Goal: Navigation & Orientation: Go to known website

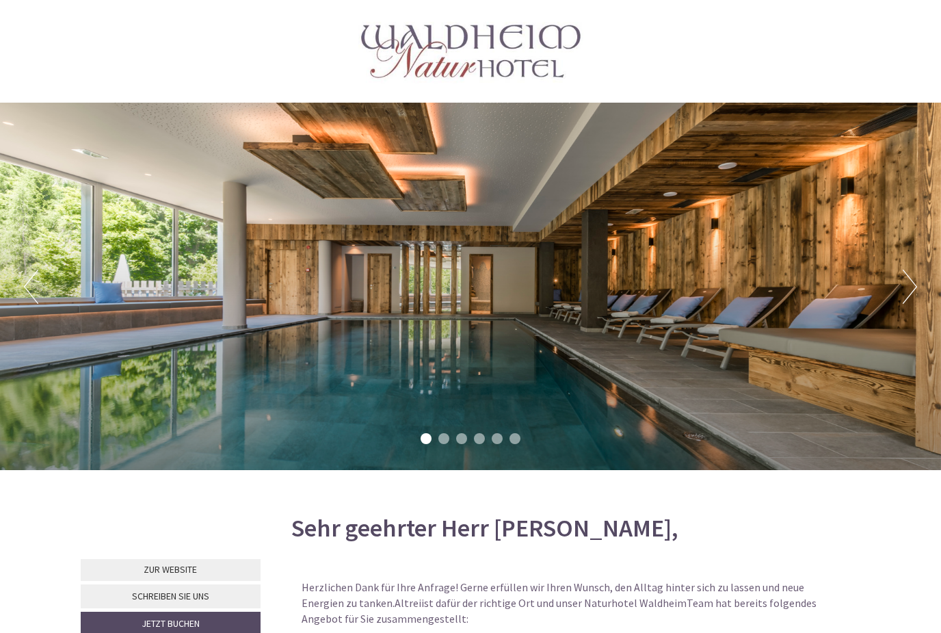
click at [908, 291] on button "Next" at bounding box center [910, 286] width 14 height 34
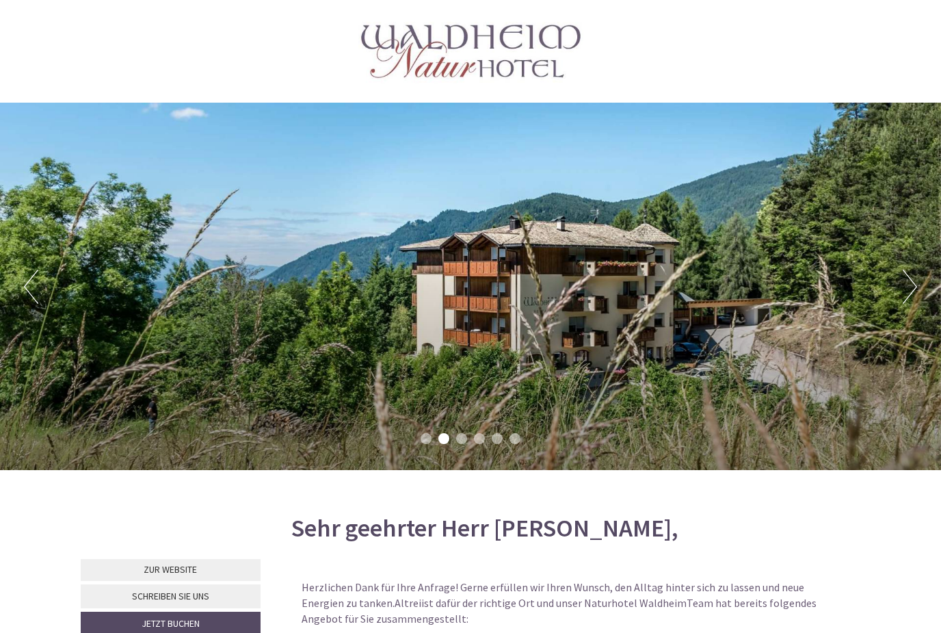
click at [908, 295] on button "Next" at bounding box center [910, 286] width 14 height 34
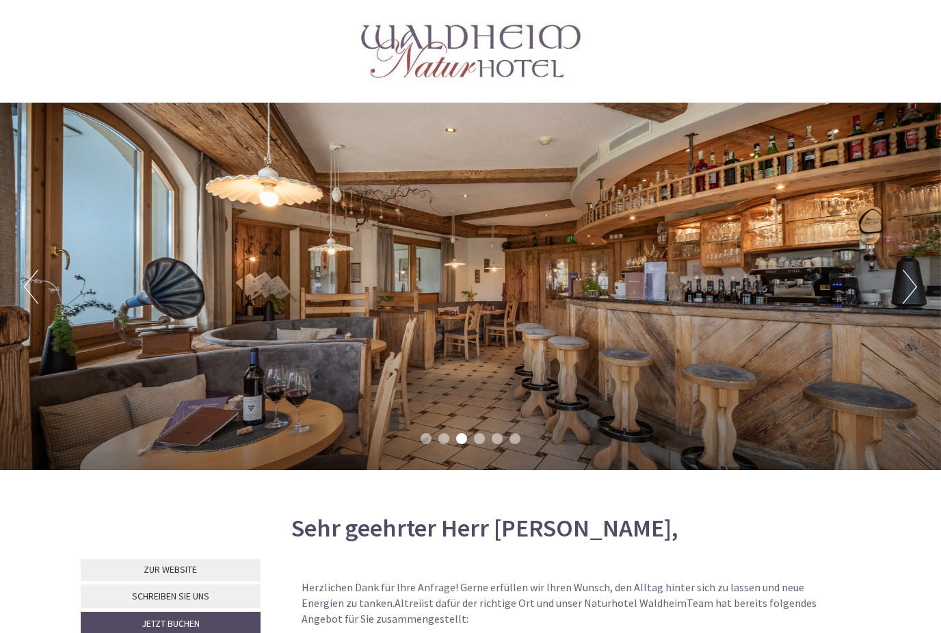
click at [908, 291] on button "Next" at bounding box center [910, 286] width 14 height 34
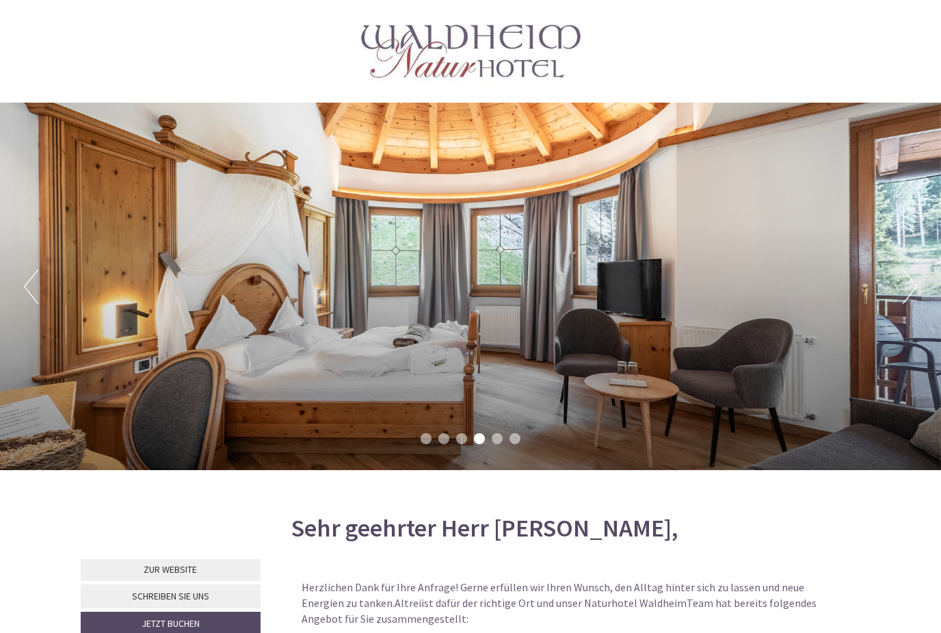
click at [905, 302] on button "Next" at bounding box center [910, 286] width 14 height 34
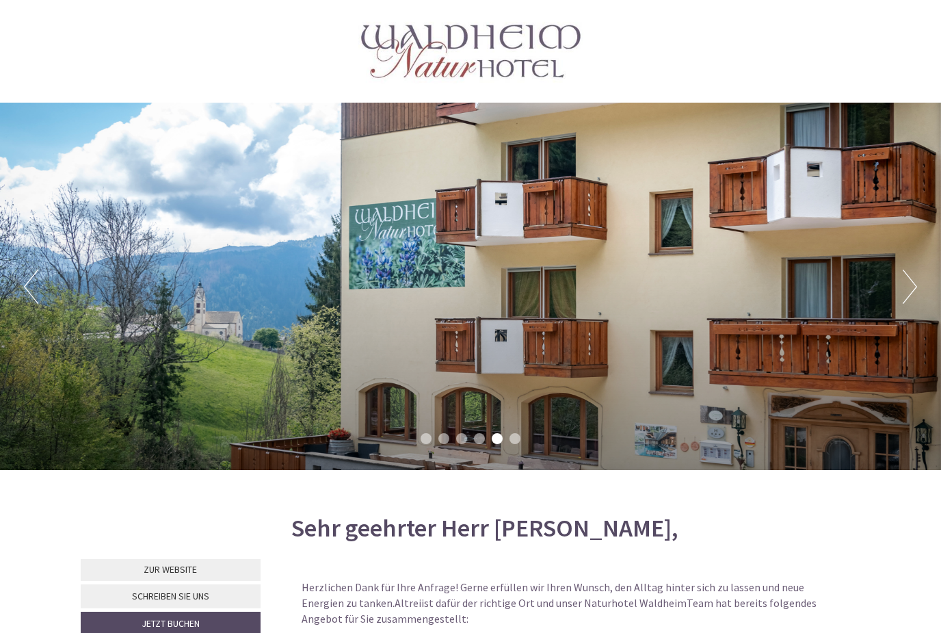
click at [905, 299] on button "Next" at bounding box center [910, 286] width 14 height 34
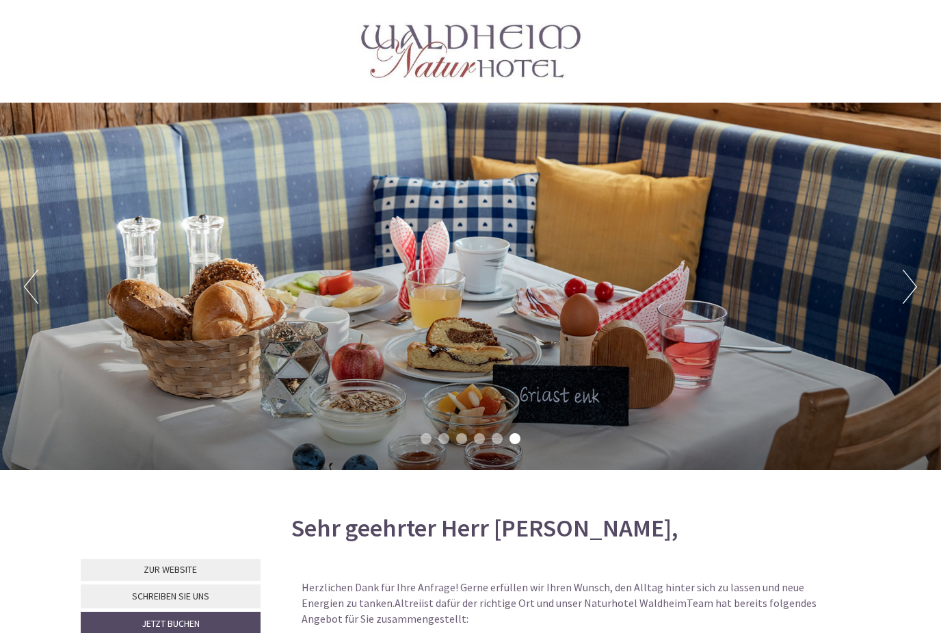
click at [905, 293] on button "Next" at bounding box center [910, 286] width 14 height 34
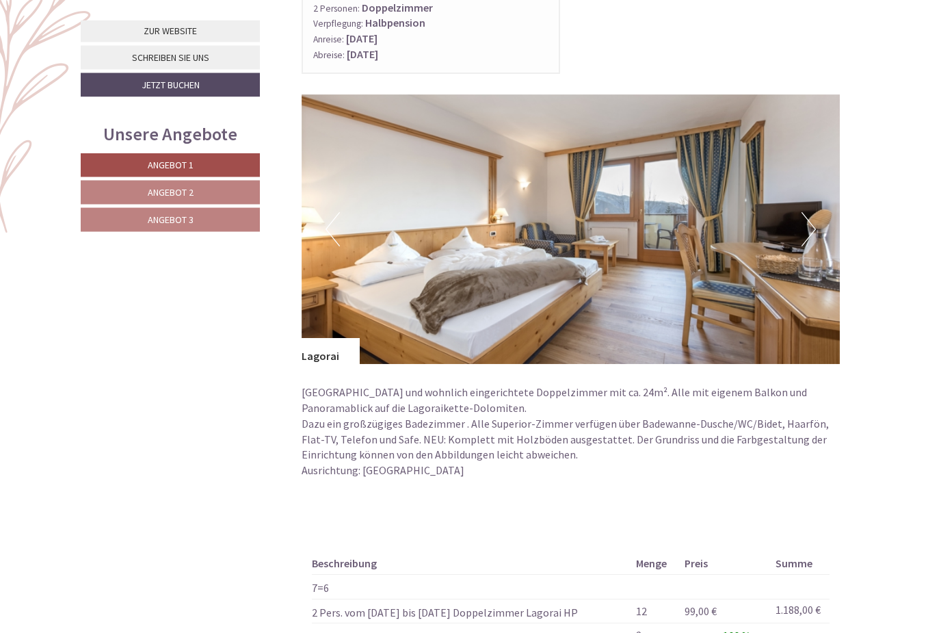
scroll to position [817, 0]
click at [211, 192] on link "Angebot 2" at bounding box center [170, 193] width 179 height 24
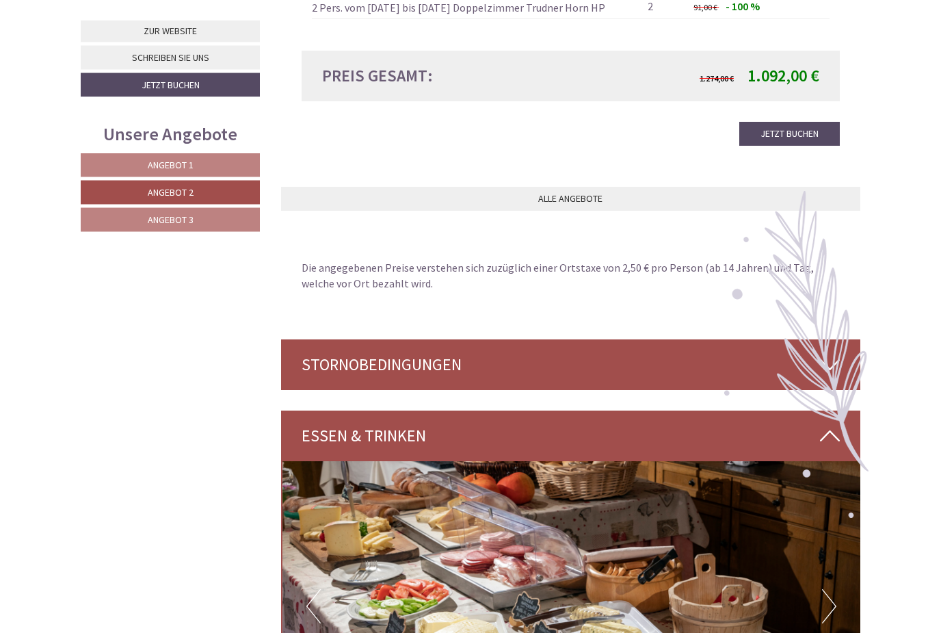
scroll to position [1417, 0]
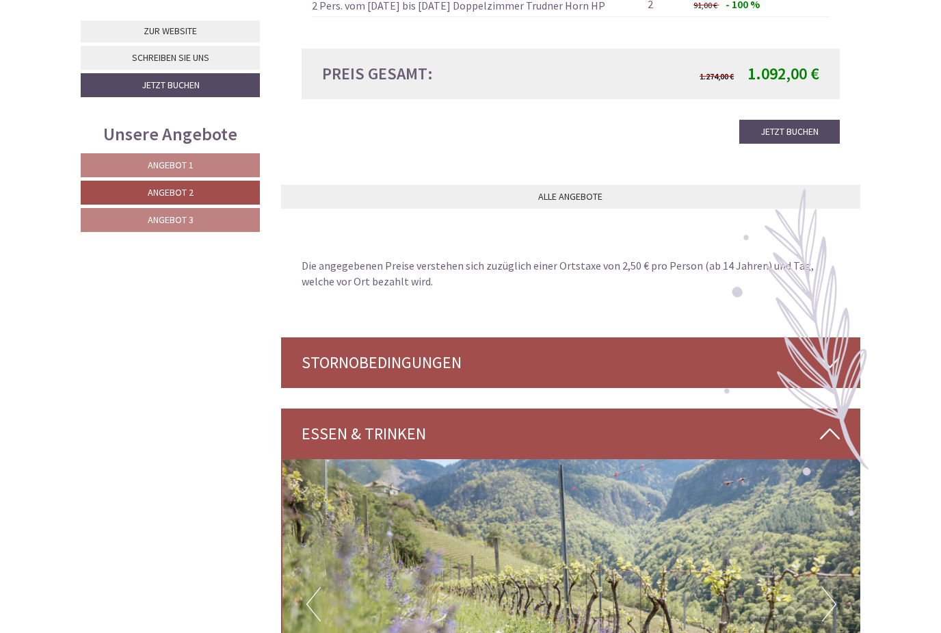
click at [191, 221] on span "Angebot 3" at bounding box center [171, 219] width 46 height 12
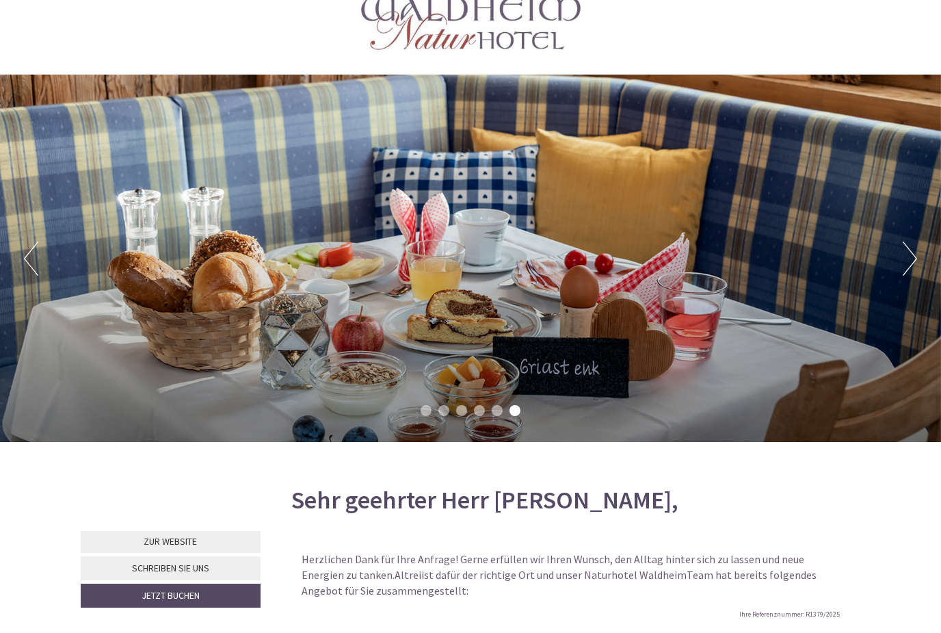
scroll to position [0, 0]
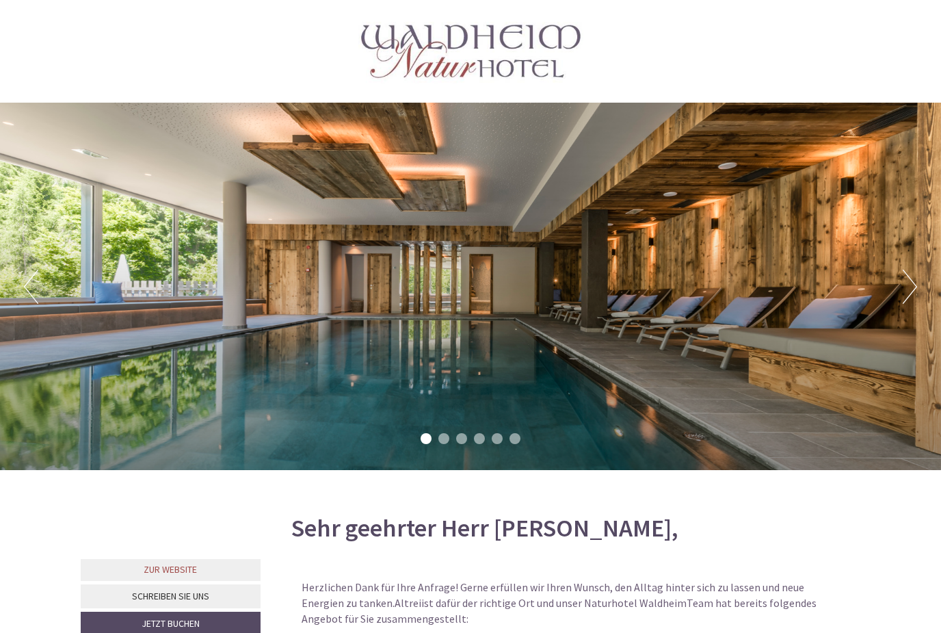
click at [209, 568] on link "Zur Website" at bounding box center [171, 570] width 180 height 22
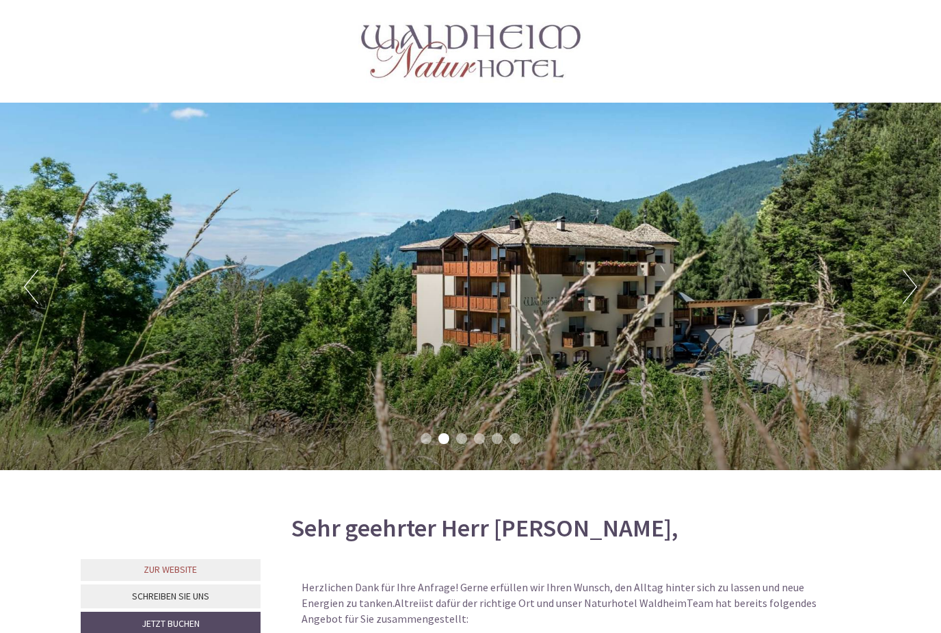
click at [194, 574] on link "Zur Website" at bounding box center [171, 570] width 180 height 22
click at [198, 570] on link "Zur Website" at bounding box center [171, 570] width 180 height 22
